Goal: Communication & Community: Answer question/provide support

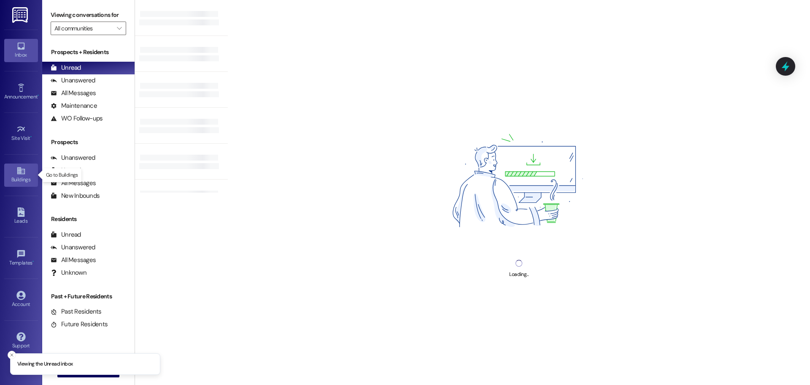
click at [24, 173] on icon at bounding box center [21, 170] width 8 height 7
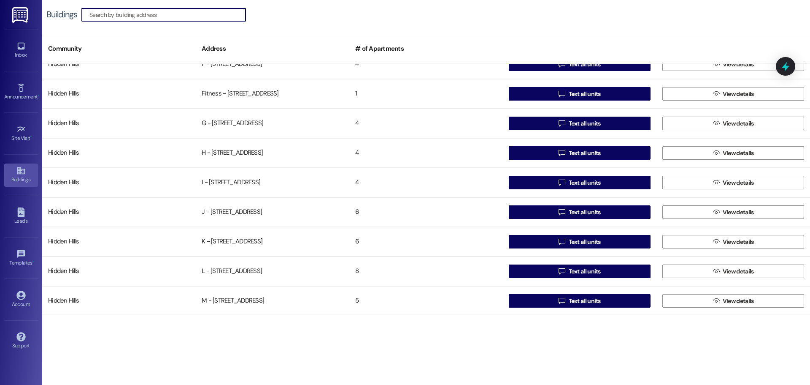
scroll to position [295, 0]
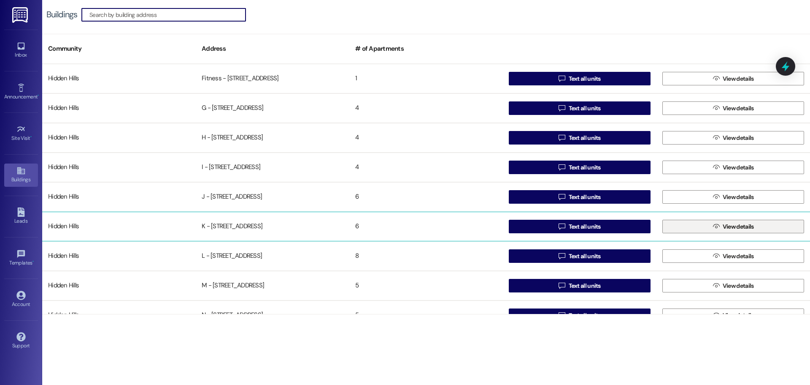
click at [691, 225] on button " View details" at bounding box center [734, 227] width 142 height 14
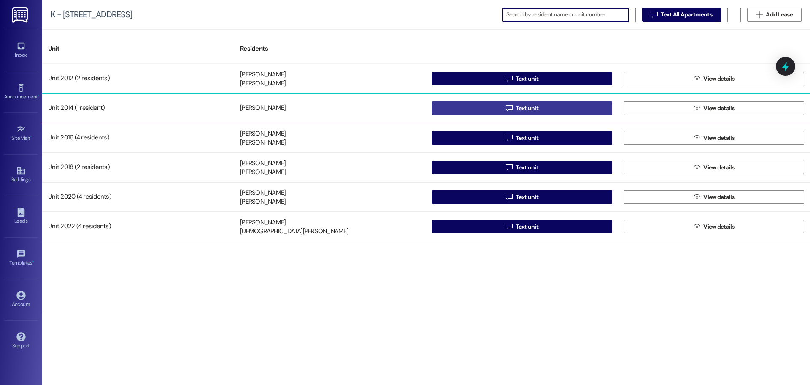
click at [499, 108] on button " Text unit" at bounding box center [522, 108] width 180 height 14
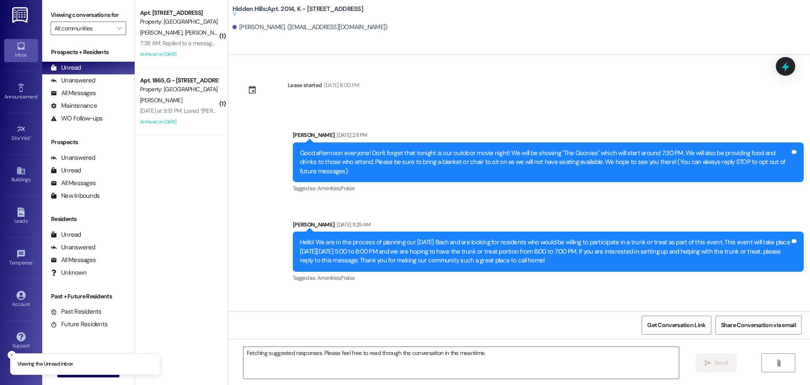
scroll to position [8681, 0]
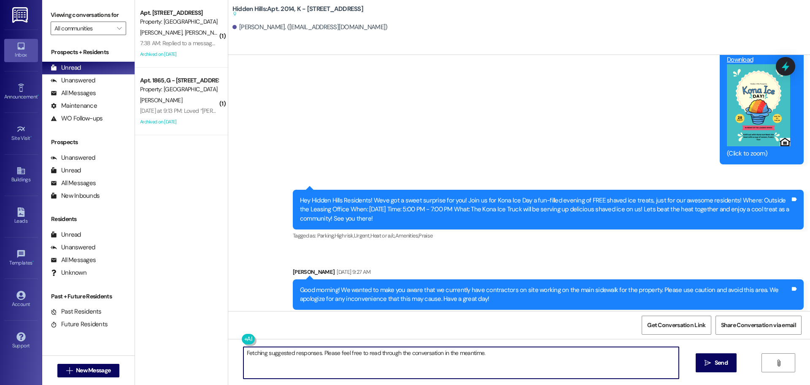
drag, startPoint x: 487, startPoint y: 350, endPoint x: 232, endPoint y: 352, distance: 255.4
click at [232, 352] on div "Fetching suggested responses. Please feel free to read through the conversation…" at bounding box center [519, 370] width 582 height 63
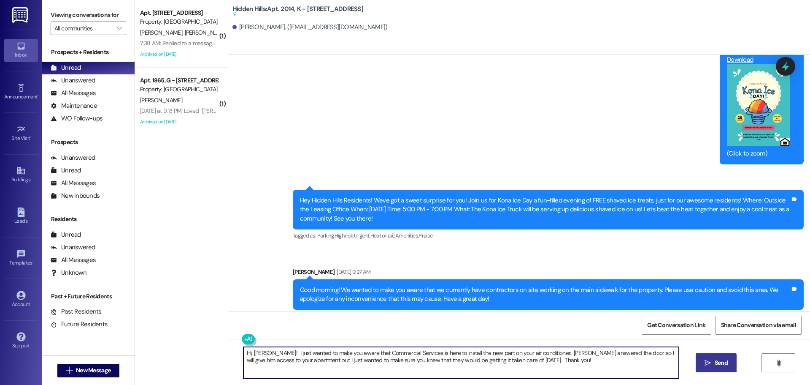
type textarea "Hi, [PERSON_NAME]! I just wanted to make you aware that Commercial Services is …"
click at [704, 358] on span " Send" at bounding box center [716, 362] width 27 height 9
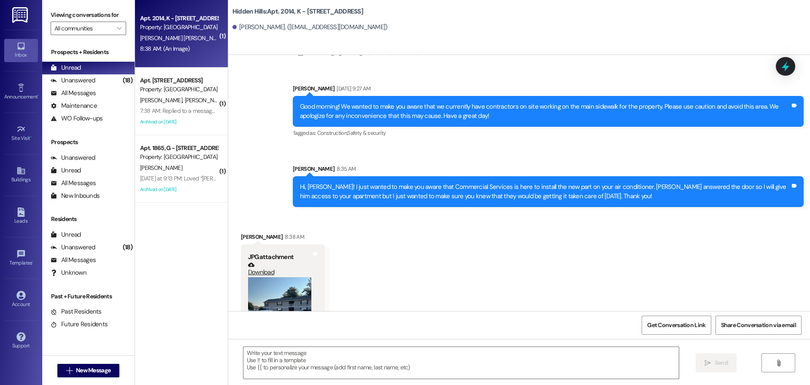
scroll to position [8822, 0]
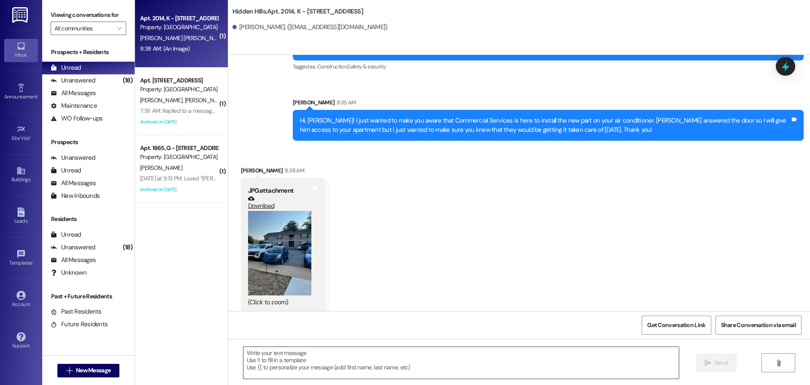
click at [298, 352] on textarea at bounding box center [462, 363] width 436 height 32
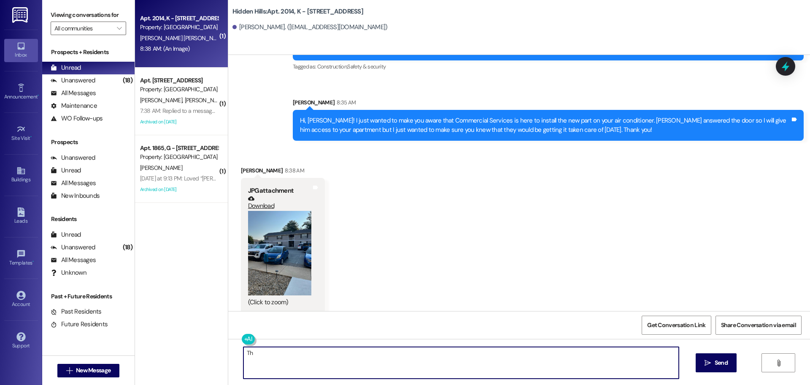
type textarea "T"
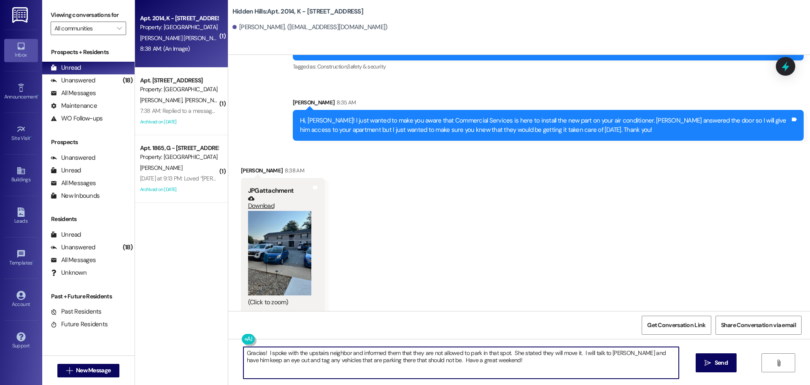
drag, startPoint x: 490, startPoint y: 361, endPoint x: 263, endPoint y: 350, distance: 226.6
click at [263, 350] on textarea "Gracias! I spoke with the upstairs neighbor and informed them that they are not…" at bounding box center [462, 363] width 436 height 32
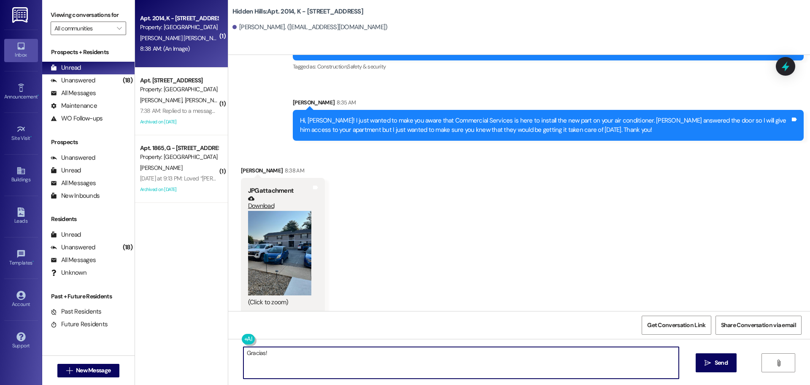
paste textarea "[PERSON_NAME] con [PERSON_NAME] de arriba y le informé que no se les permite es…"
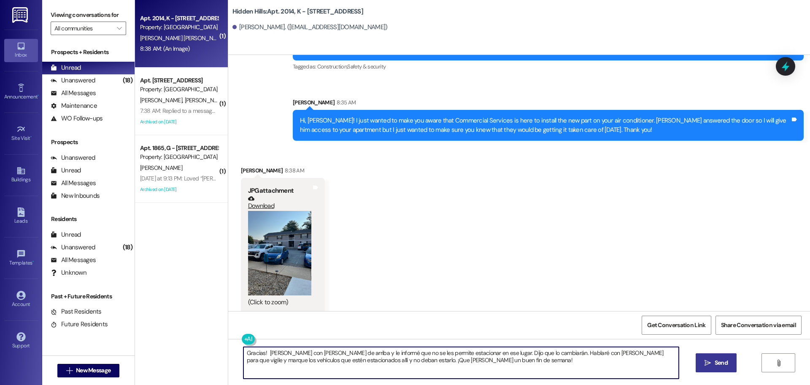
type textarea "Gracias! [PERSON_NAME] con [PERSON_NAME] de arriba y le informé que no se les p…"
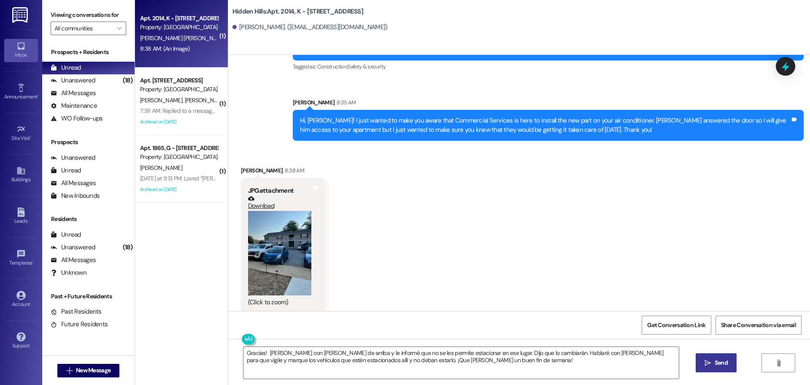
click at [709, 360] on icon "" at bounding box center [708, 362] width 6 height 7
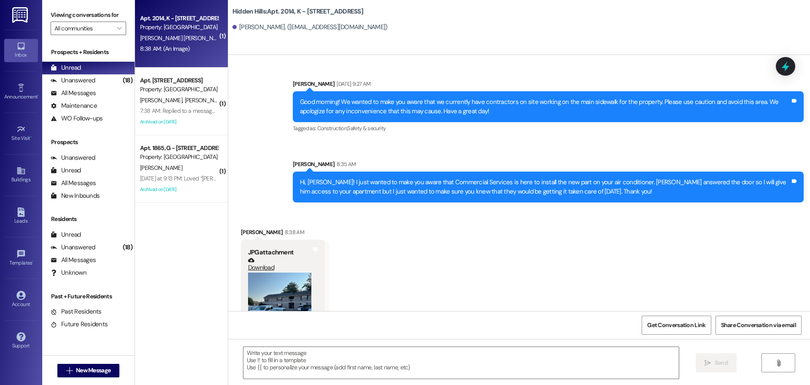
scroll to position [8721, 0]
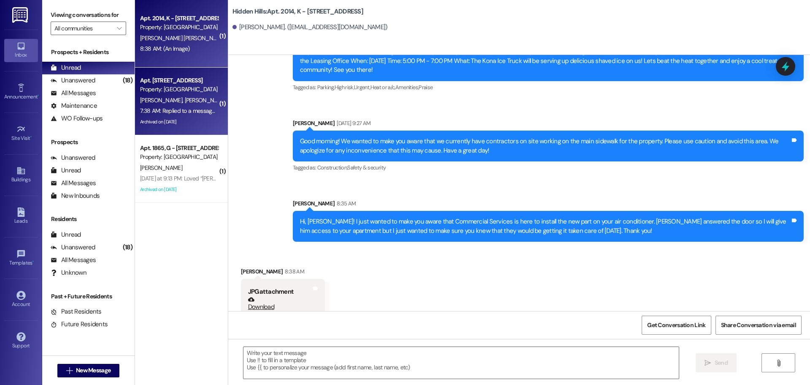
click at [179, 105] on div "[PERSON_NAME] [PERSON_NAME]" at bounding box center [179, 100] width 80 height 11
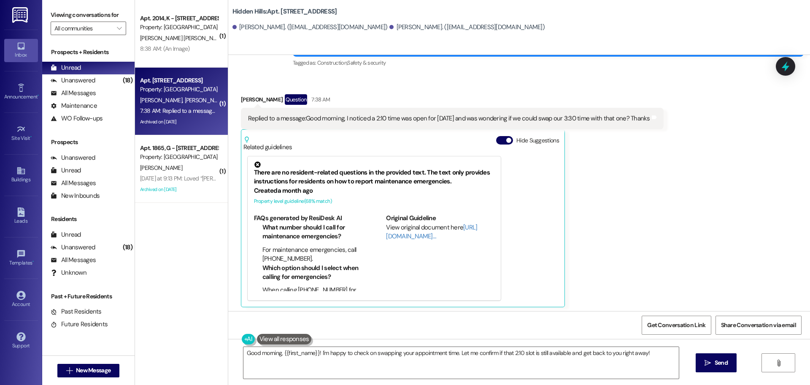
scroll to position [2522, 0]
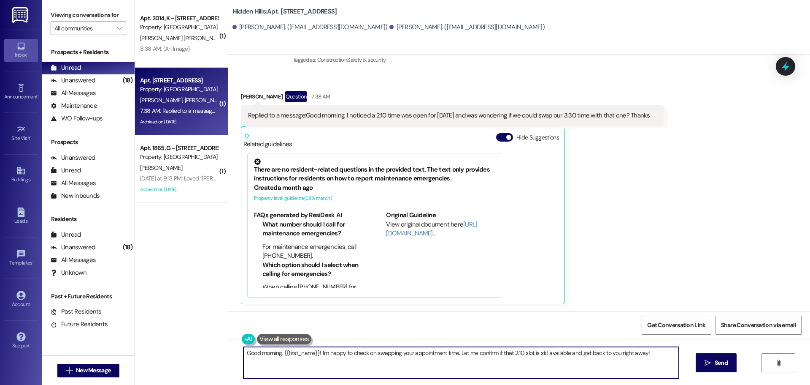
drag, startPoint x: 654, startPoint y: 352, endPoint x: 235, endPoint y: 354, distance: 419.2
click at [239, 354] on div "Good morning, {{first_name}}! I'm happy to check on swapping your appointment t…" at bounding box center [457, 362] width 436 height 33
type textarea "Yes, that will work out fine! We'll see you this afternoon!"
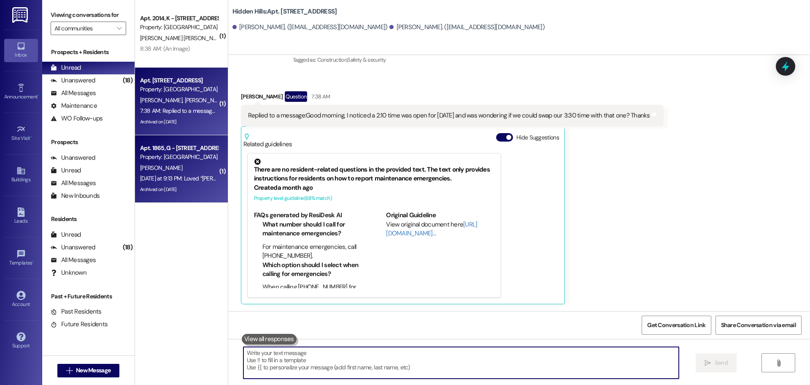
click at [161, 171] on span "[PERSON_NAME]" at bounding box center [161, 168] width 42 height 8
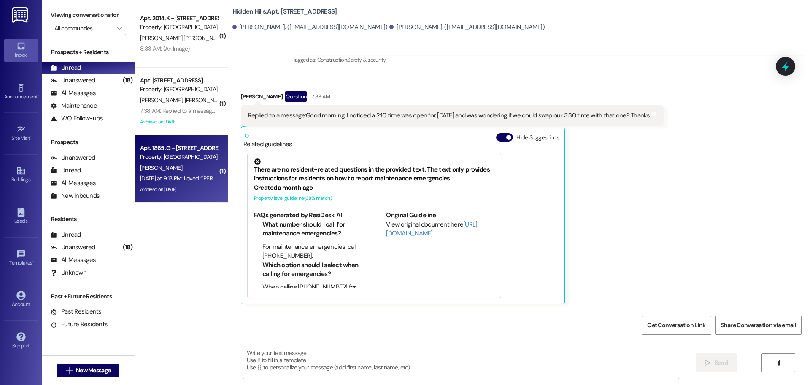
type textarea "Fetching suggested responses. Please feel free to read through the conversation…"
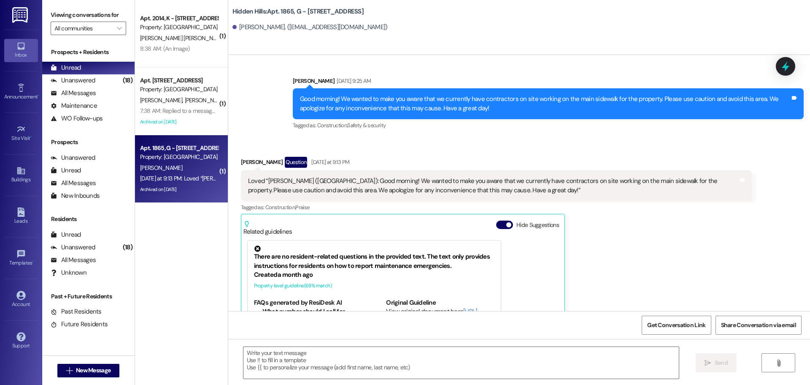
type textarea "Fetching suggested responses. Please feel free to read through the conversation…"
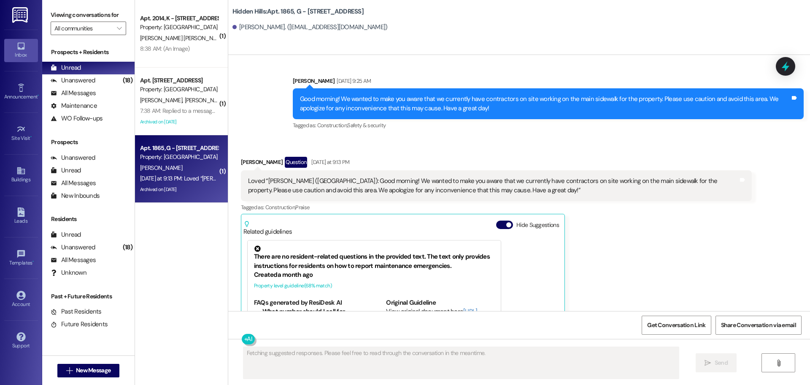
scroll to position [12336, 0]
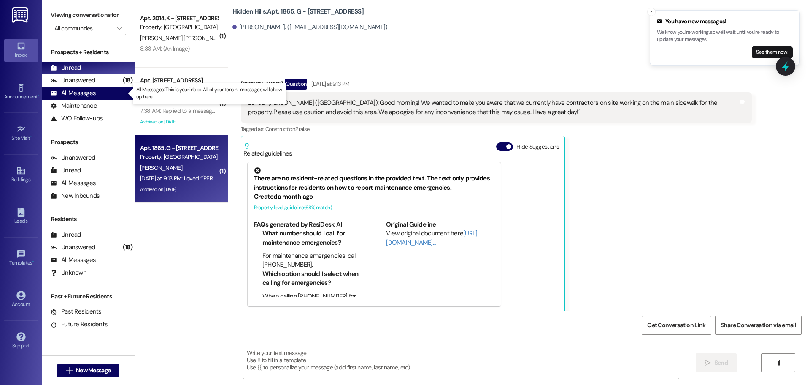
click at [80, 93] on div "All Messages" at bounding box center [73, 93] width 45 height 9
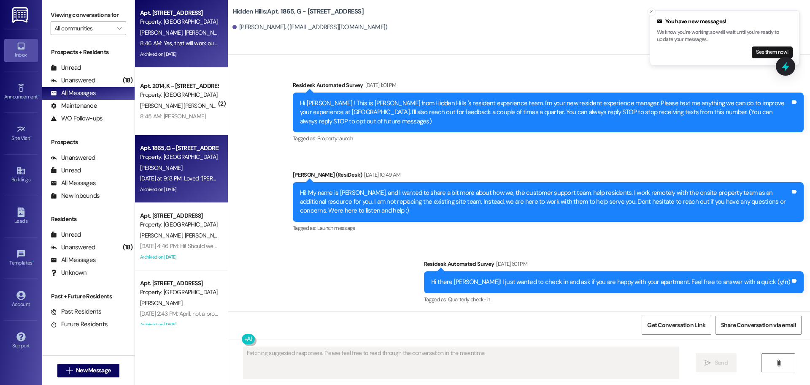
scroll to position [12336, 0]
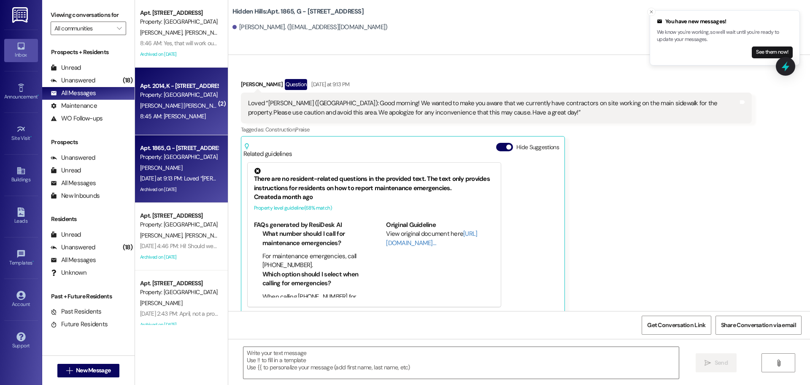
click at [182, 92] on div "Property: [GEOGRAPHIC_DATA]" at bounding box center [179, 94] width 78 height 9
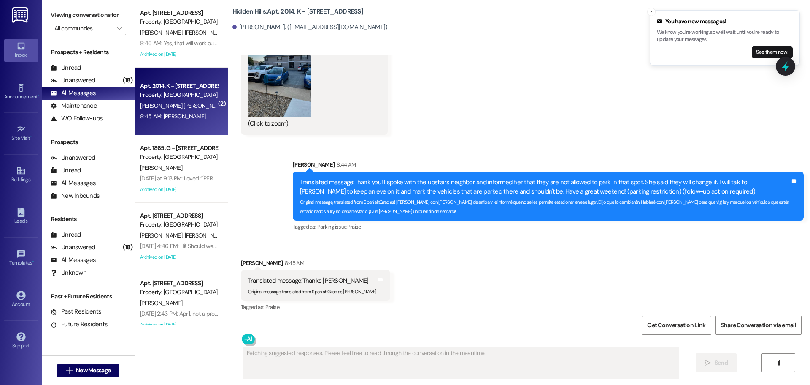
scroll to position [8908, 0]
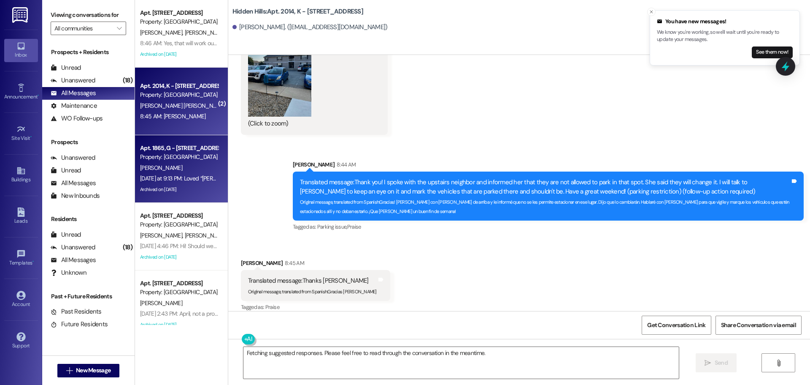
click at [179, 179] on div "[DATE] at 9:13 PM: Loved “[PERSON_NAME] ([GEOGRAPHIC_DATA]): Good morning! We w…" at bounding box center [531, 178] width 782 height 8
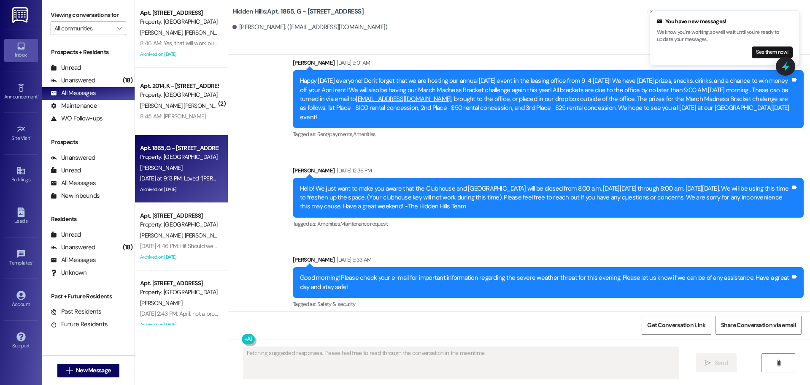
scroll to position [12336, 0]
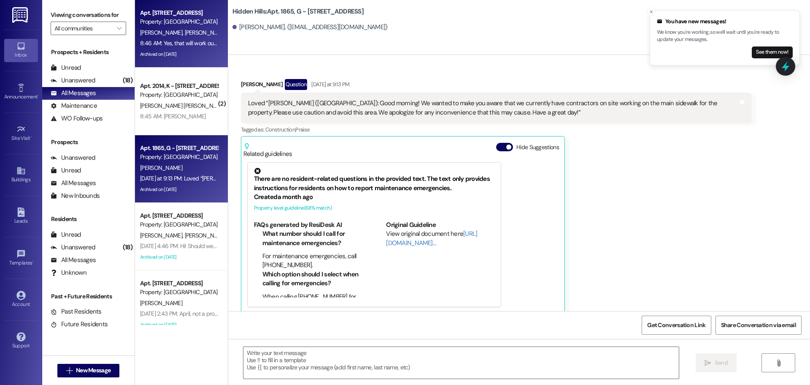
click at [189, 49] on div "Archived on [DATE]" at bounding box center [179, 54] width 80 height 11
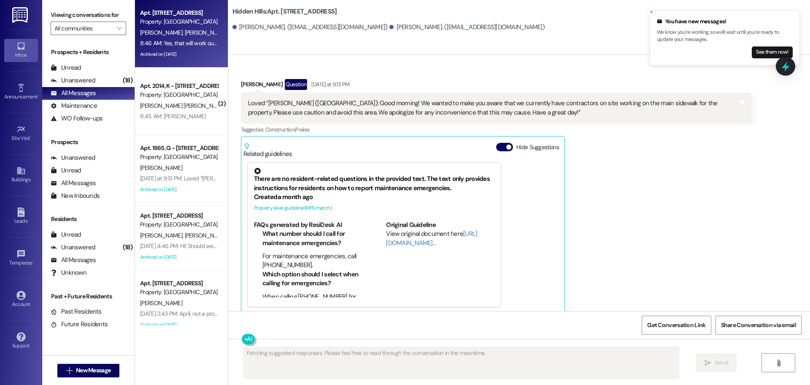
scroll to position [2594, 0]
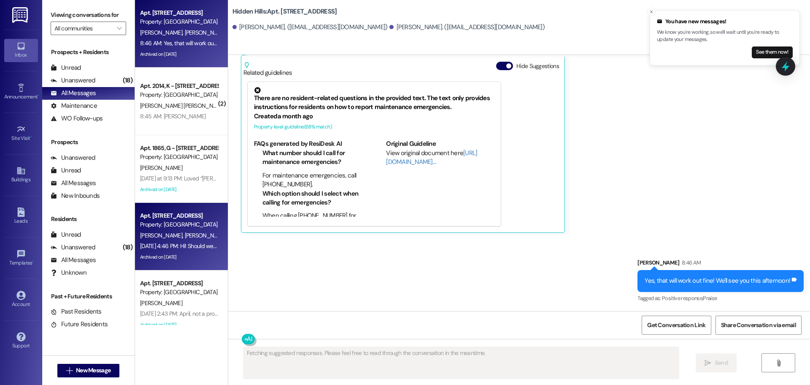
click at [178, 245] on div "[DATE] 4:46 PM: Hi! Should we still be expecting the inspection [DATE]? [DATE] …" at bounding box center [225, 246] width 171 height 8
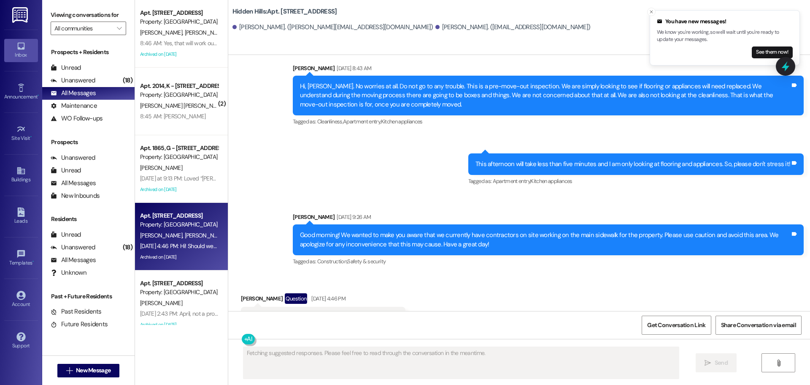
scroll to position [12493, 0]
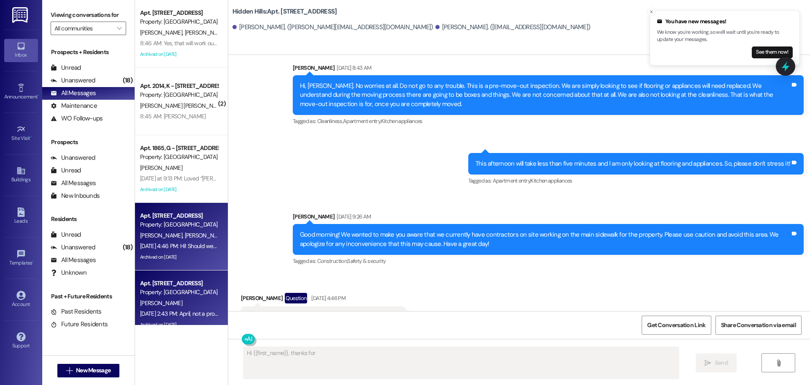
type textarea "Hi {{first_name}}, thanks for"
click at [170, 301] on div "[PERSON_NAME]" at bounding box center [179, 303] width 80 height 11
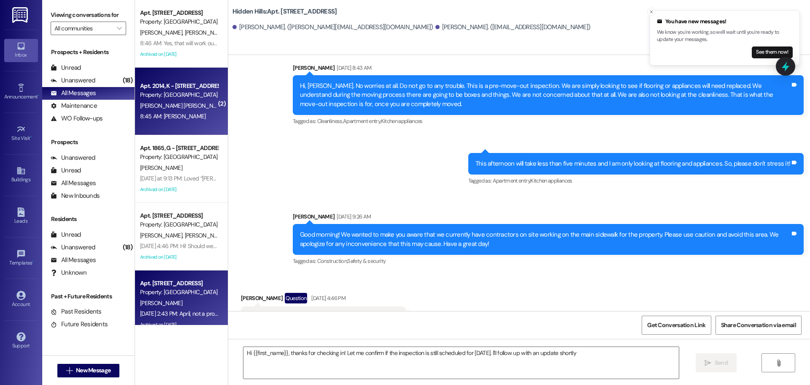
type textarea "Hi {{first_name}}, thanks for checking in! Let me confirm if the inspection is …"
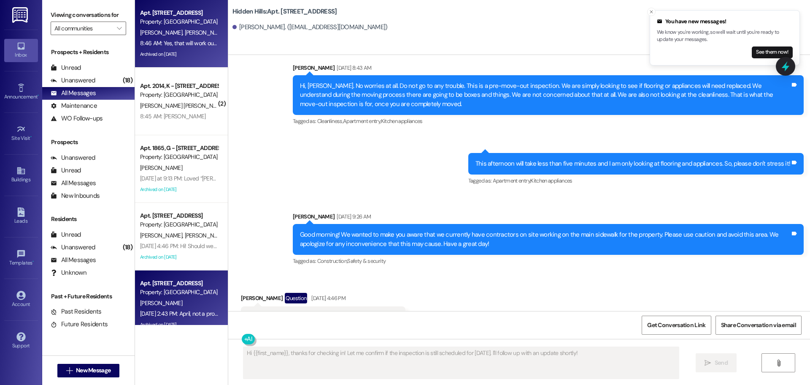
click at [201, 44] on div "8:46 AM: Yes, that will work out fine! We'll see you this afternoon! 8:46 AM: Y…" at bounding box center [218, 43] width 156 height 8
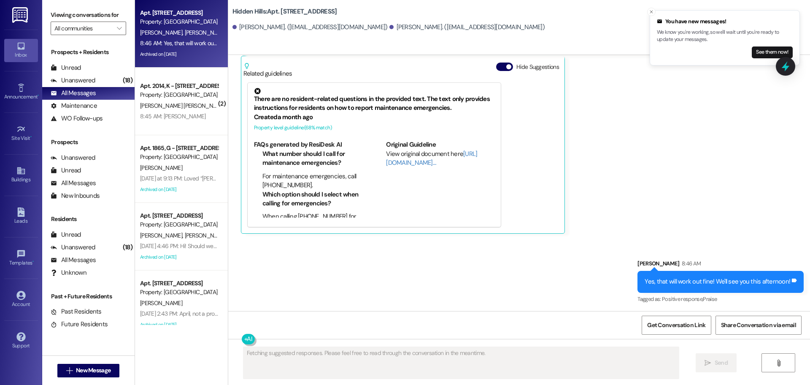
scroll to position [2339, 0]
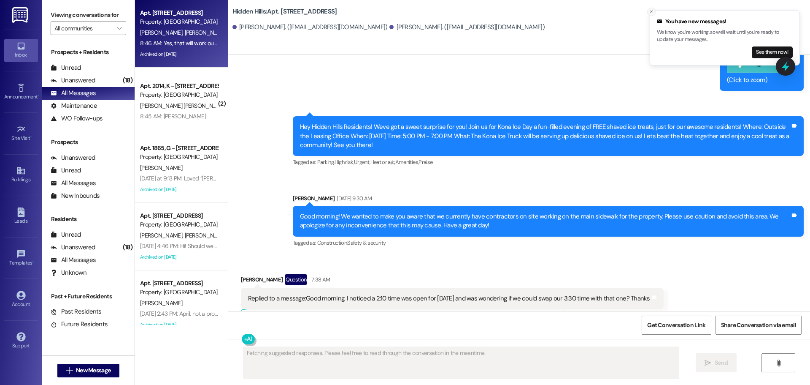
click at [651, 12] on icon "Close toast" at bounding box center [651, 11] width 5 height 5
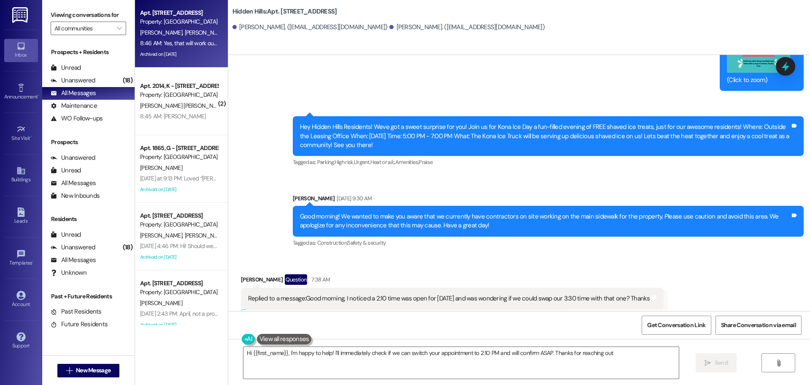
type textarea "Hi {{first_name}}, I'm happy to help! I'll immediately check if we can switch y…"
click at [17, 84] on icon at bounding box center [20, 87] width 9 height 9
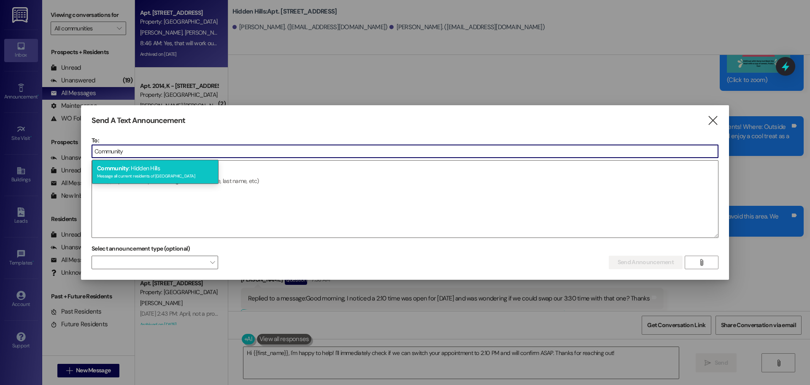
type input "Community"
click at [144, 171] on div "Community : Hidden Hills Message all current residents of [GEOGRAPHIC_DATA]" at bounding box center [155, 172] width 127 height 24
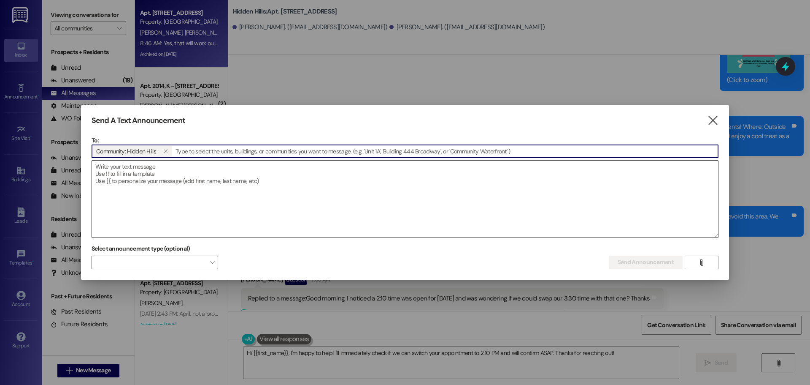
click at [125, 170] on textarea at bounding box center [405, 198] width 626 height 77
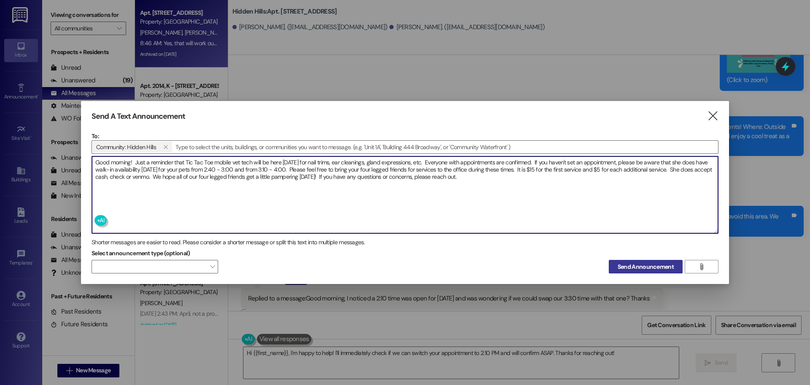
type textarea "Good morning! Just a reminder that Tic Tac Toe mobile vet tech will be here [DA…"
click at [654, 266] on span "Send Announcement" at bounding box center [646, 266] width 56 height 9
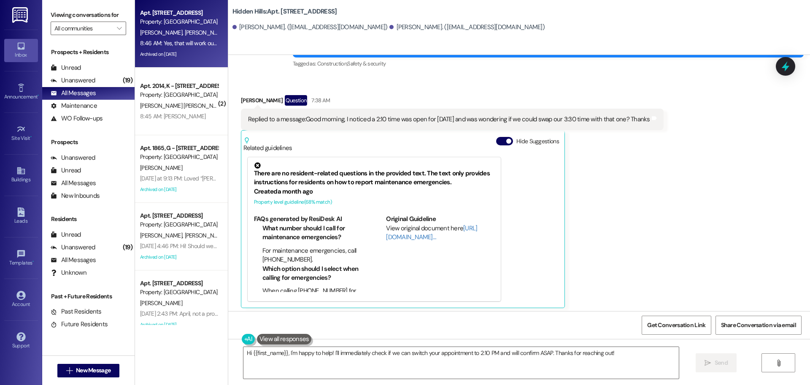
scroll to position [2594, 0]
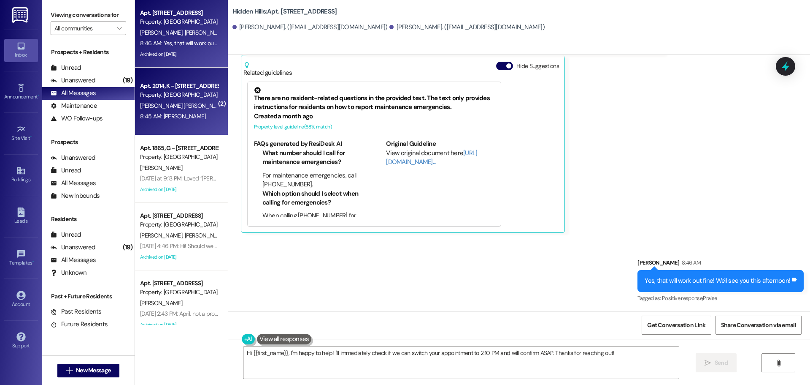
click at [189, 109] on div "[PERSON_NAME] [PERSON_NAME]" at bounding box center [179, 105] width 80 height 11
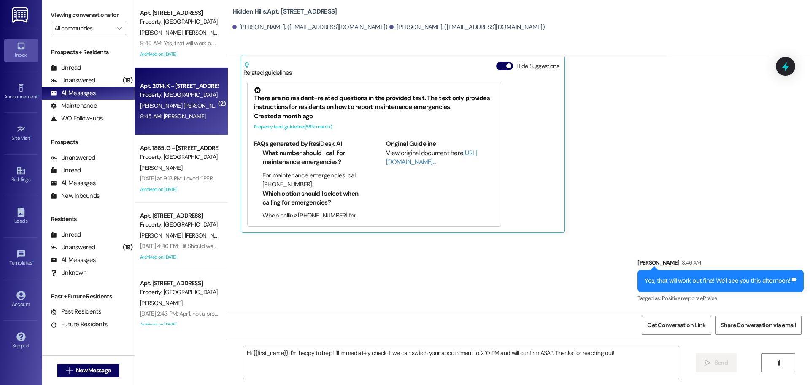
type textarea "Fetching suggested responses. Please feel free to read through the conversation…"
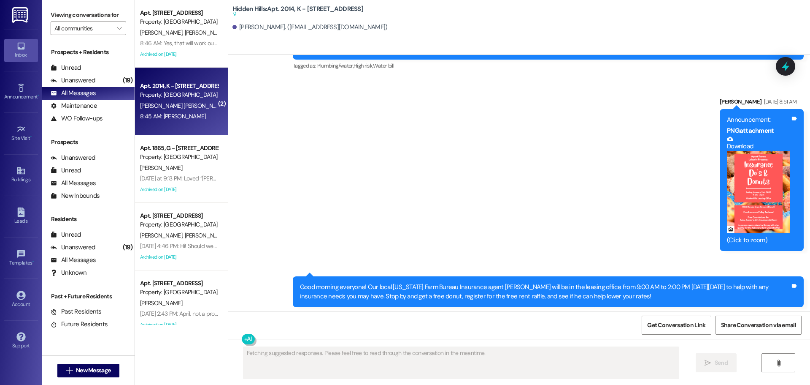
scroll to position [8908, 0]
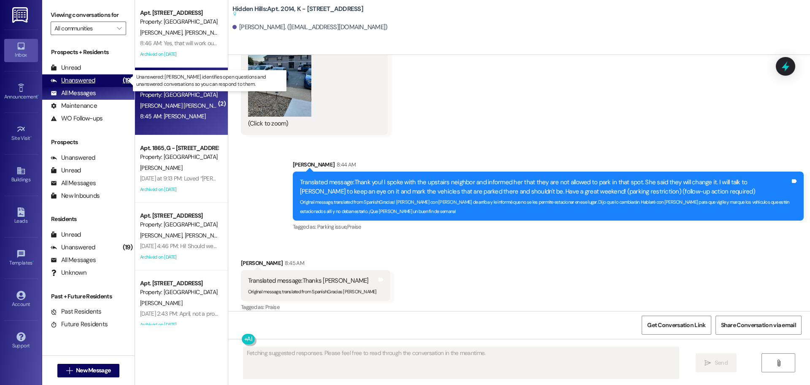
click at [77, 78] on div "Unanswered" at bounding box center [73, 80] width 45 height 9
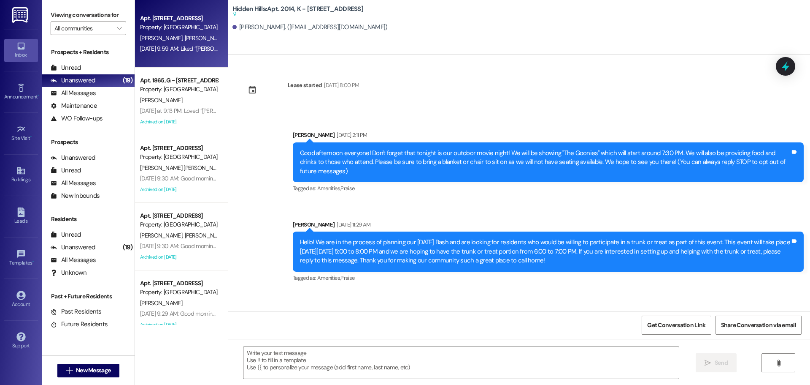
type textarea "Fetching suggested responses. Please feel free to read through the conversation…"
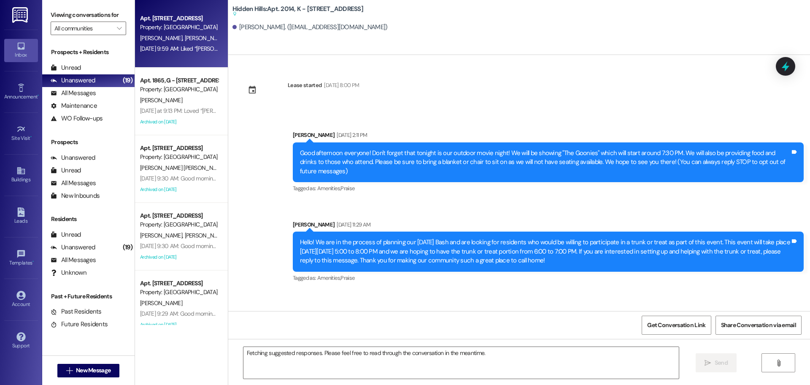
scroll to position [8907, 0]
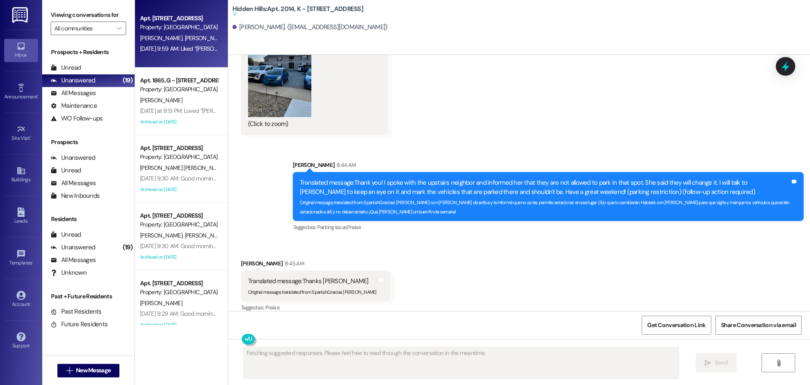
click at [191, 36] on div "[PERSON_NAME] [PERSON_NAME]" at bounding box center [179, 38] width 80 height 11
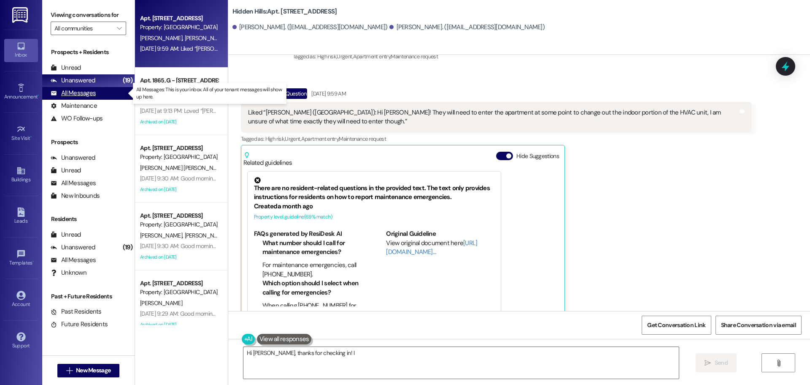
click at [77, 95] on div "All Messages" at bounding box center [73, 93] width 45 height 9
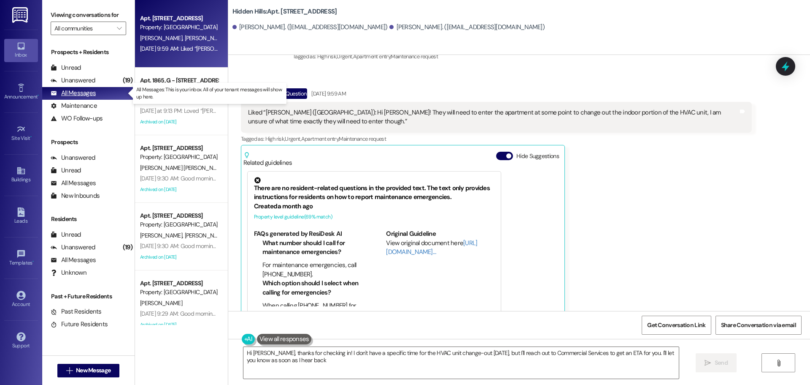
type textarea "Hi [PERSON_NAME], thanks for checking in! I don't have a specific time for the …"
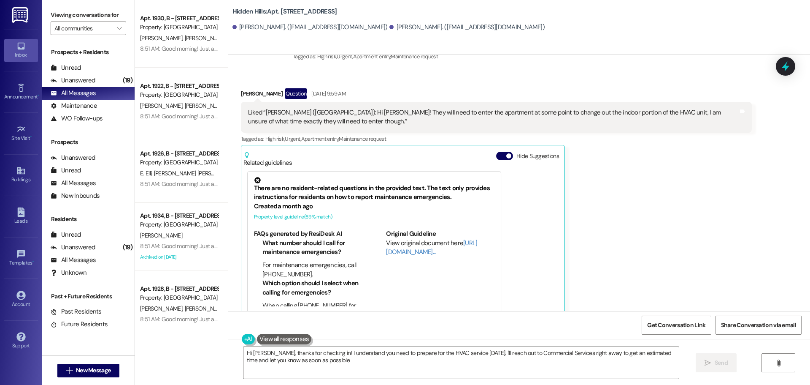
type textarea "Hi [PERSON_NAME], thanks for checking in! I understand you need to prepare for …"
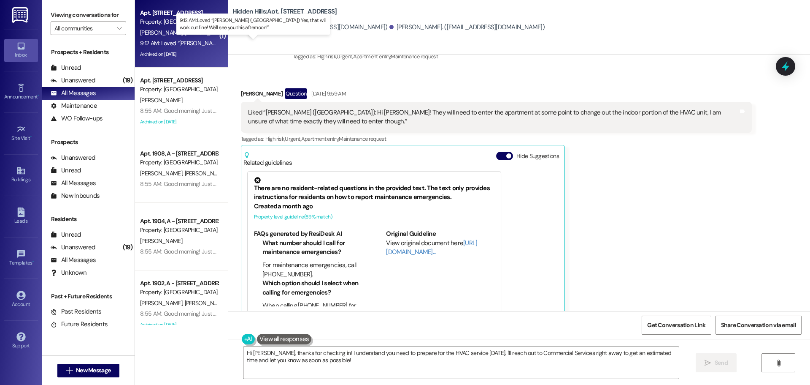
click at [172, 46] on div "9:12 AM: Loved “[PERSON_NAME] ([GEOGRAPHIC_DATA]): Yes, that will work out fine…" at bounding box center [278, 43] width 276 height 8
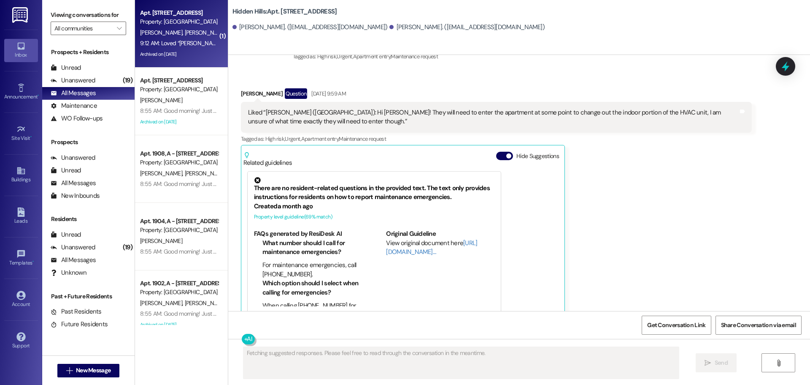
scroll to position [2512, 0]
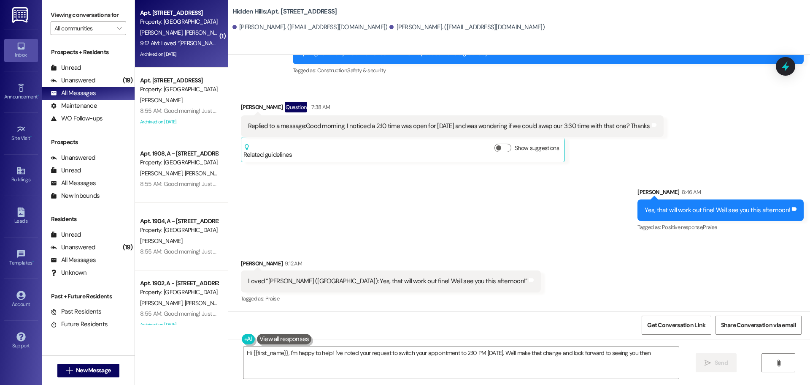
type textarea "Hi {{first_name}}, I'm happy to help! I've noted your request to switch your ap…"
